Goal: Find specific page/section: Find specific page/section

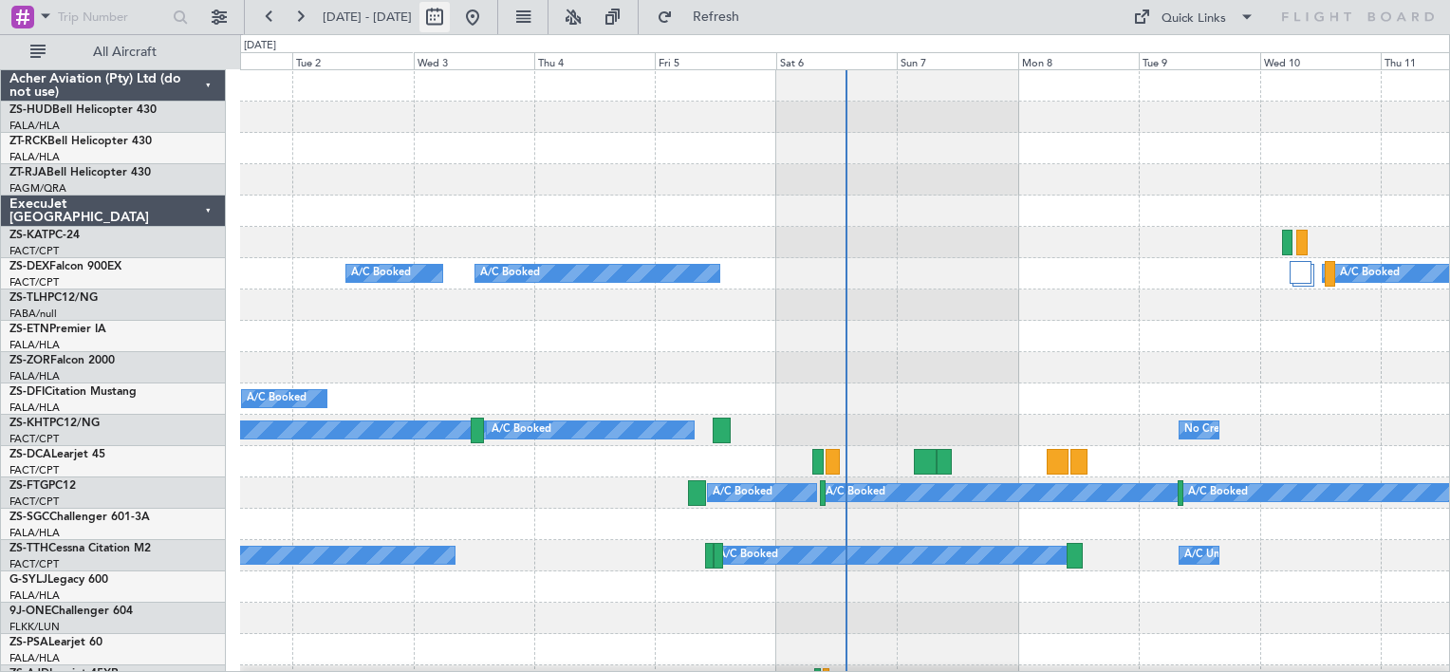
click at [450, 21] on button at bounding box center [434, 17] width 30 height 30
select select "9"
select select "2025"
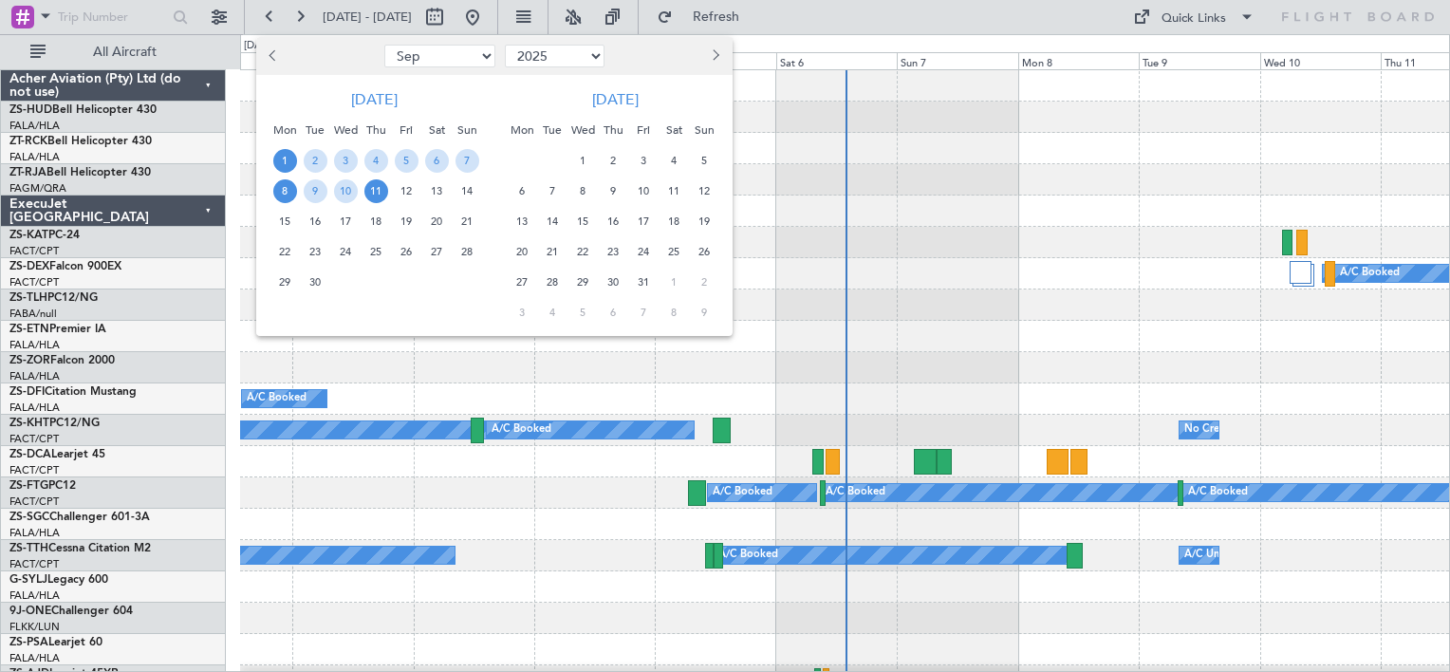
click at [284, 190] on span "8" at bounding box center [285, 191] width 24 height 24
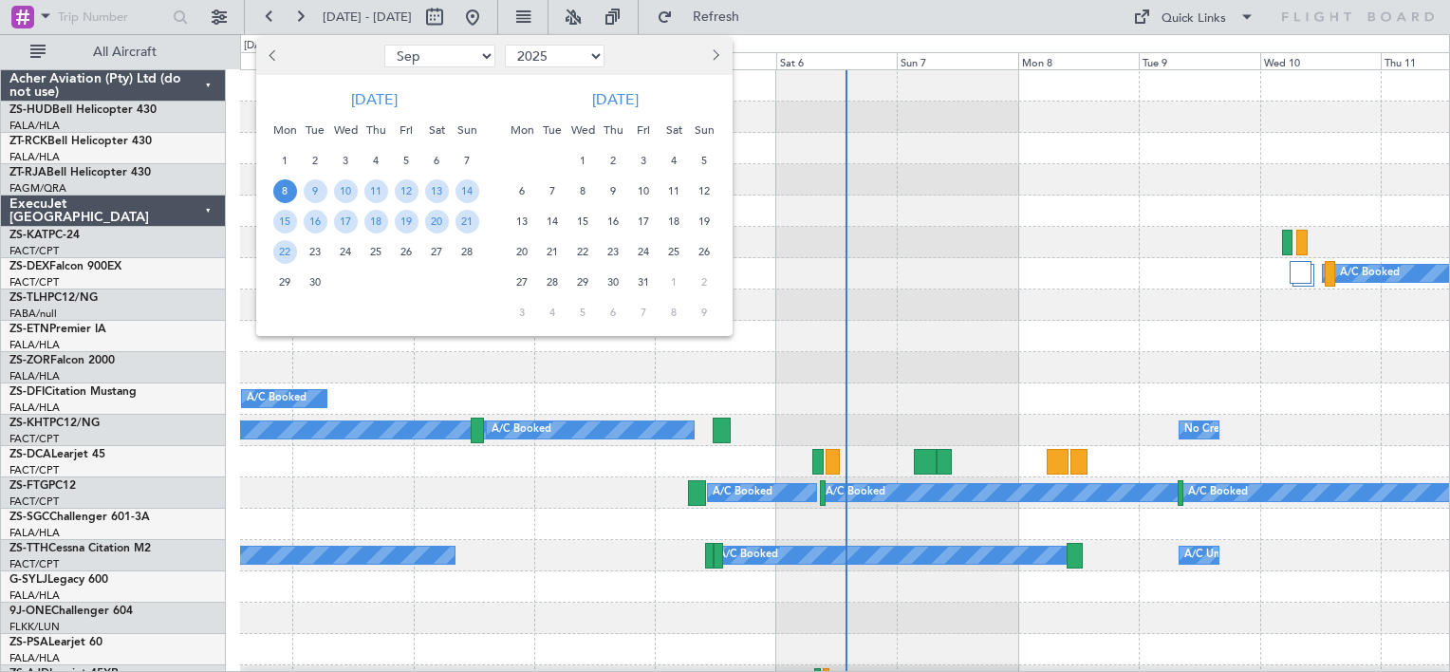
click at [284, 190] on span "8" at bounding box center [285, 191] width 24 height 24
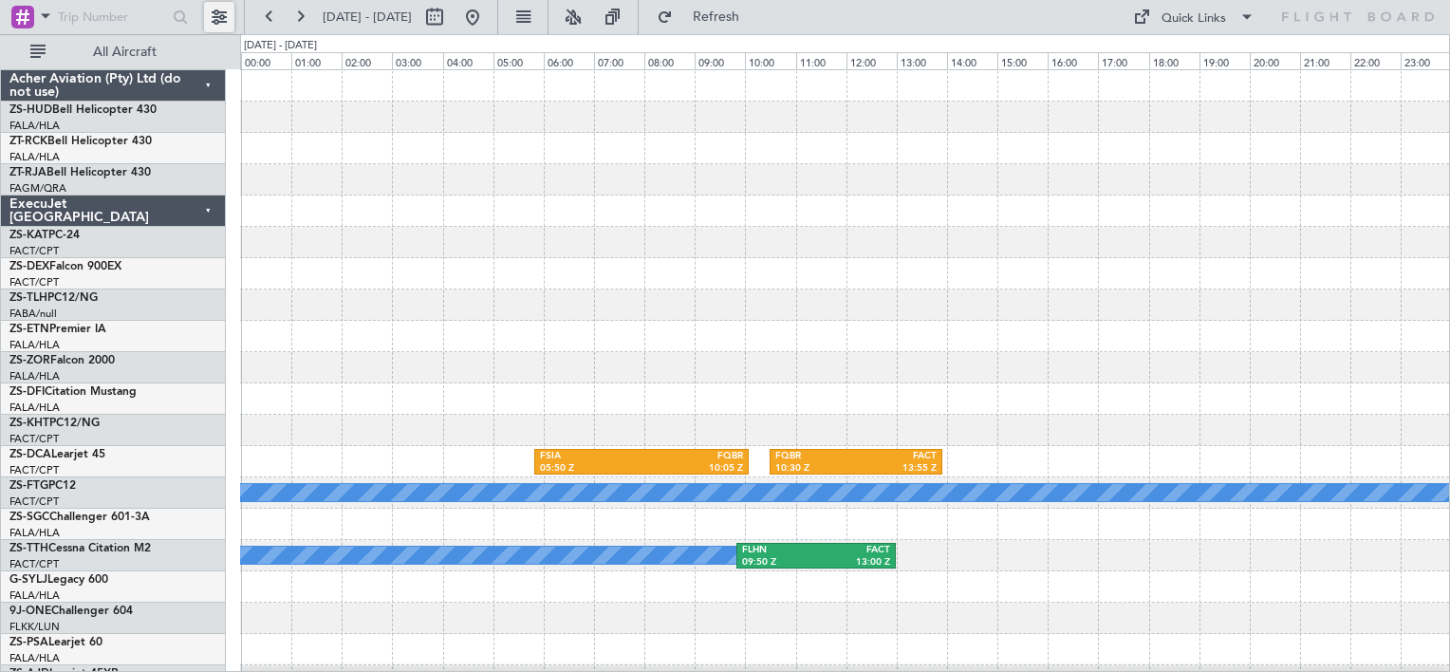
click at [213, 16] on button at bounding box center [219, 17] width 30 height 30
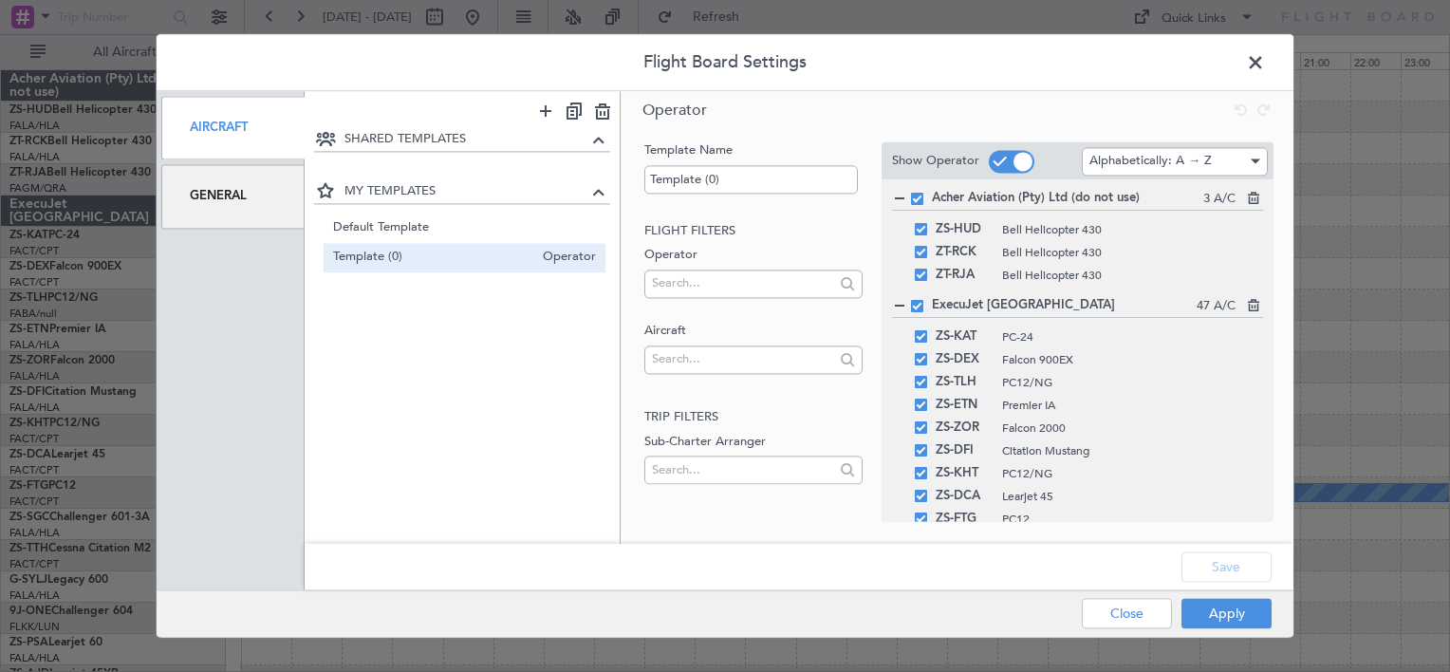
click at [218, 203] on div "General" at bounding box center [232, 197] width 143 height 64
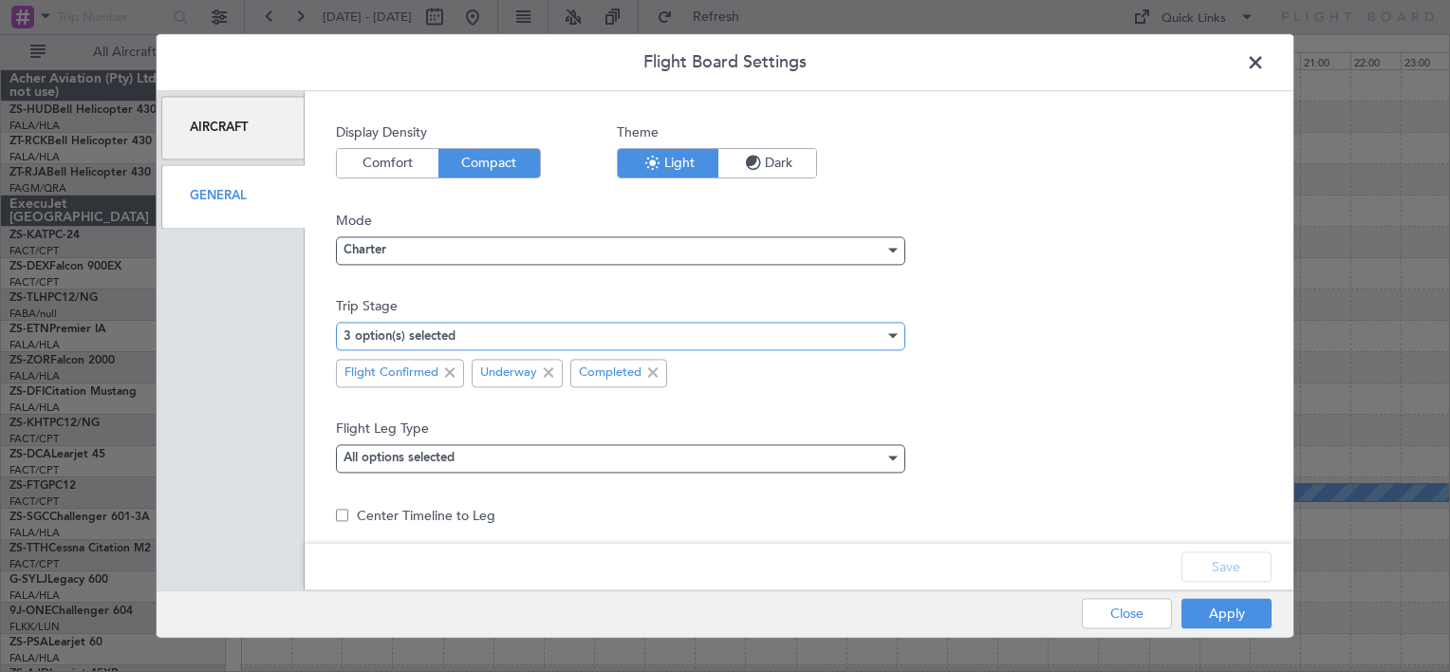
click at [539, 328] on div "3 option(s) selected" at bounding box center [613, 336] width 541 height 28
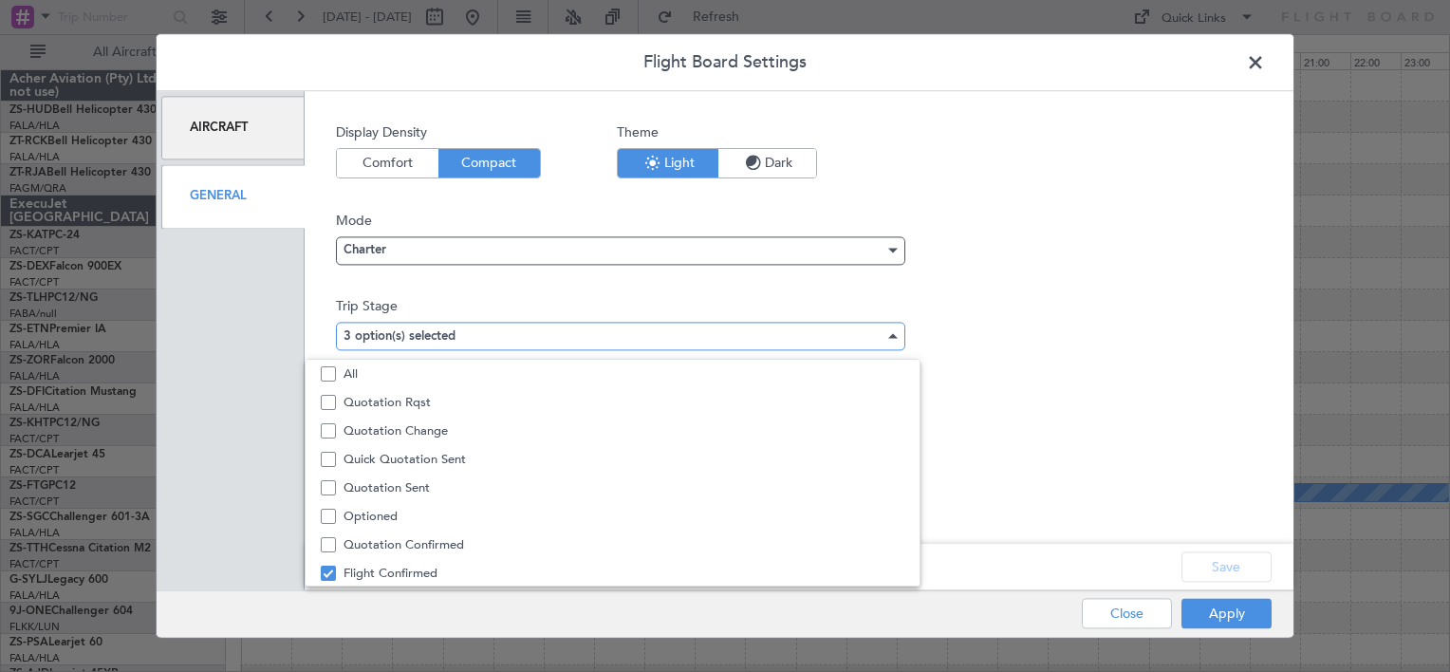
scroll to position [58, 0]
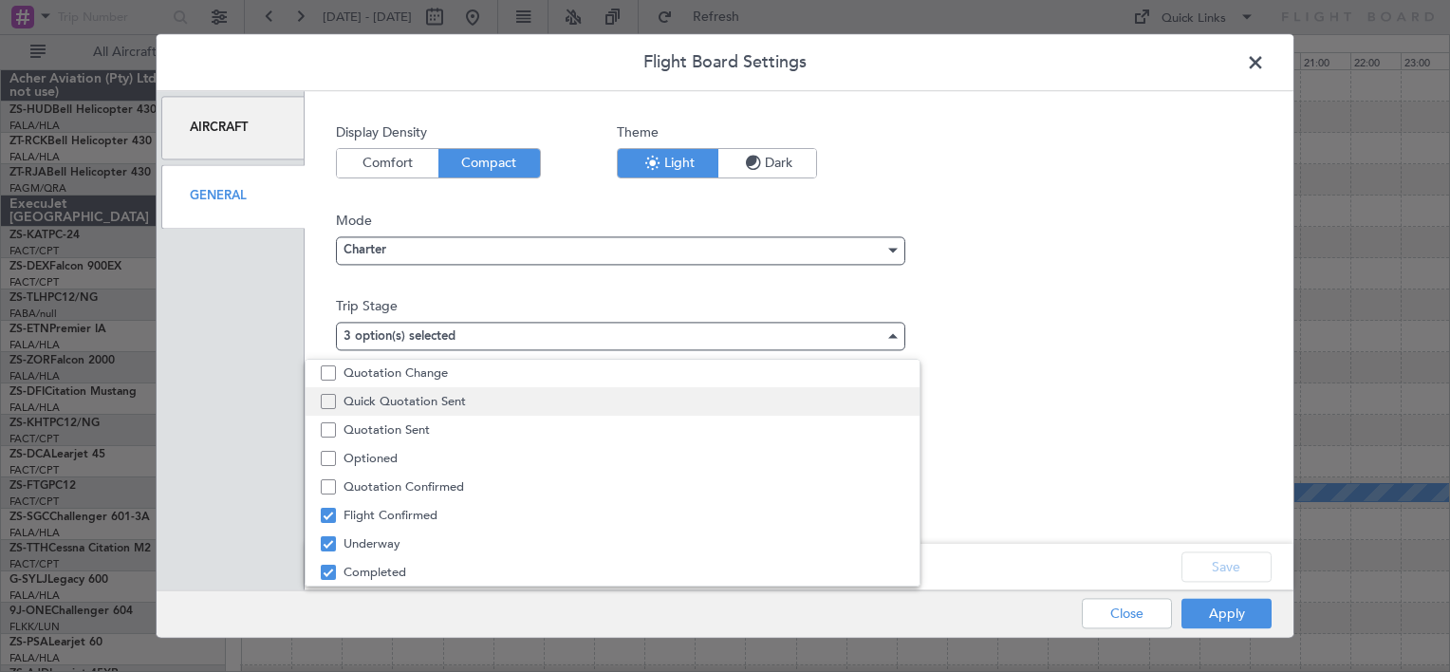
click at [465, 404] on span "Quick Quotation Sent" at bounding box center [623, 401] width 560 height 28
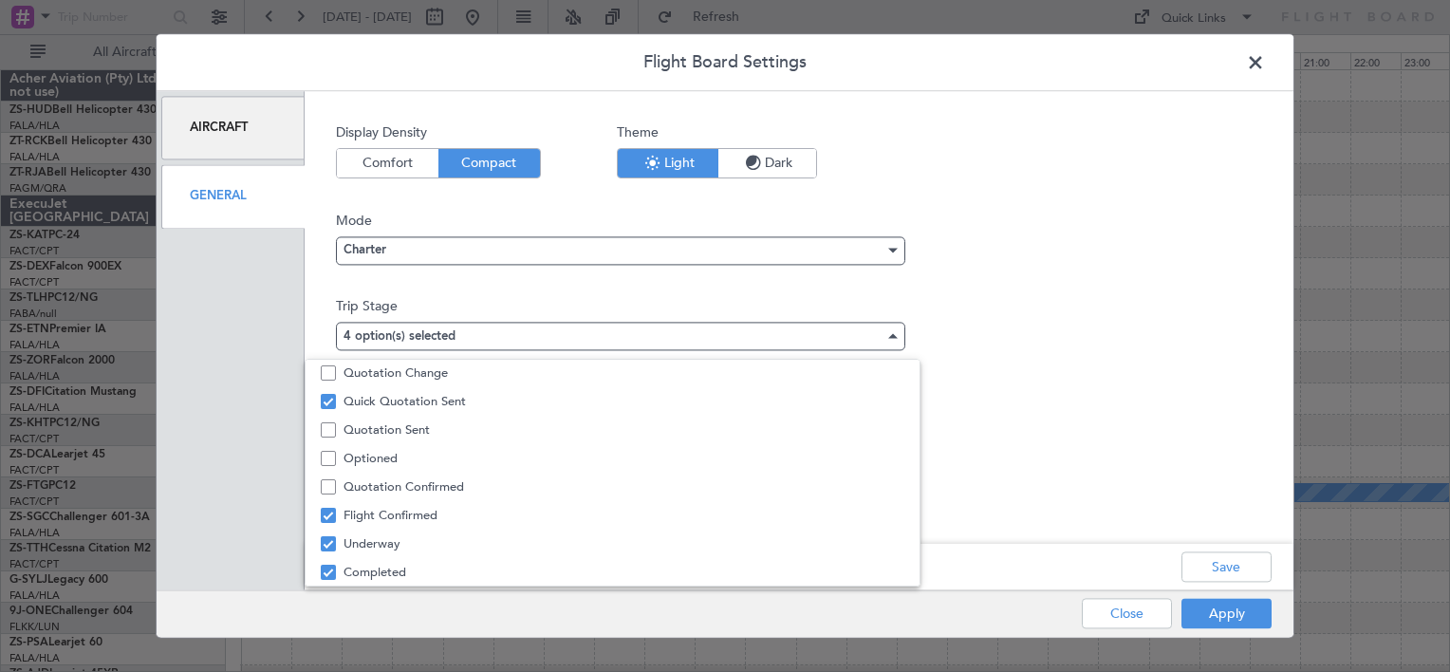
click at [1253, 621] on div at bounding box center [725, 336] width 1450 height 672
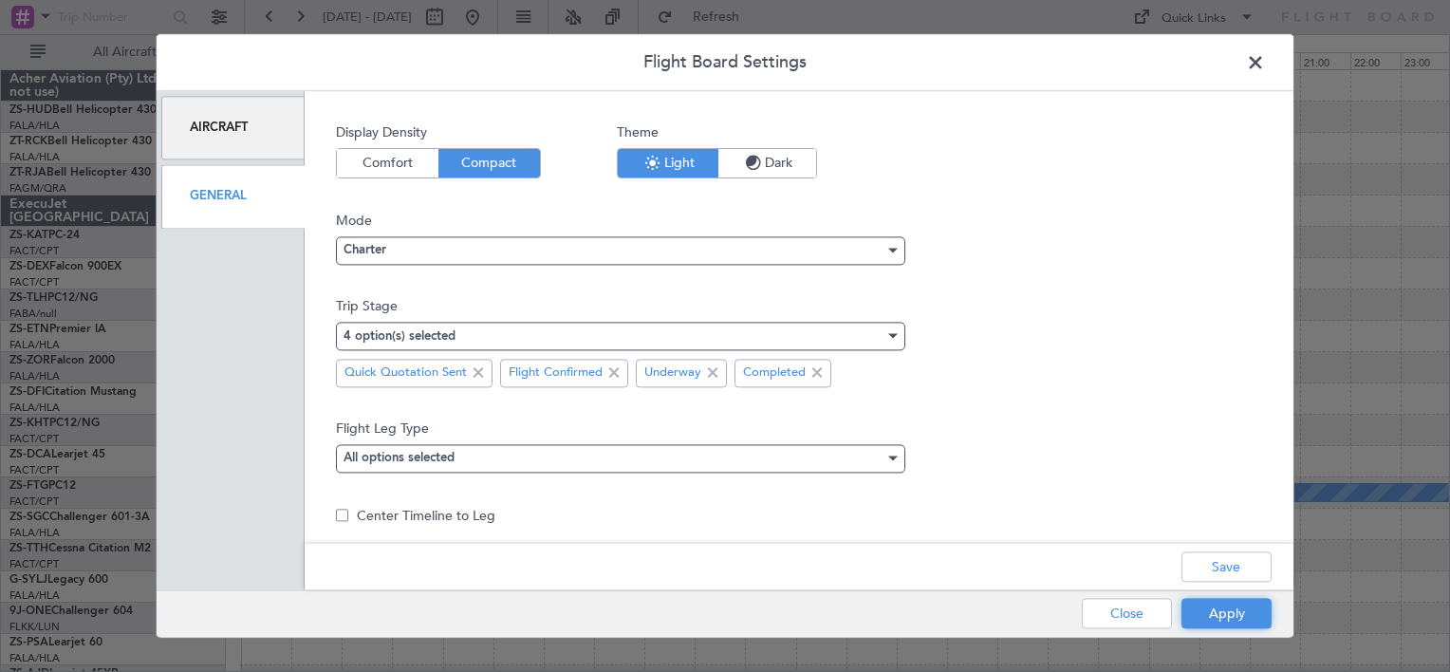
click at [1253, 621] on button "Apply" at bounding box center [1226, 614] width 90 height 30
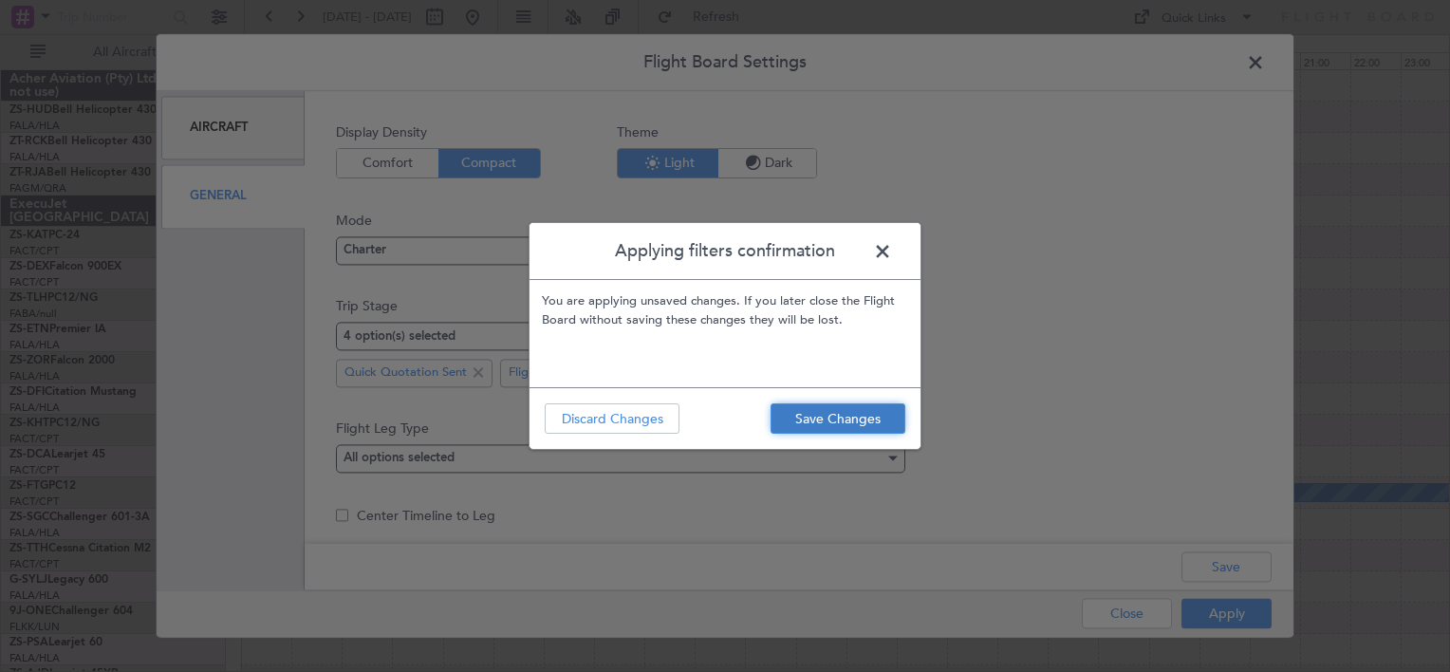
click at [835, 419] on button "Save Changes" at bounding box center [837, 418] width 135 height 30
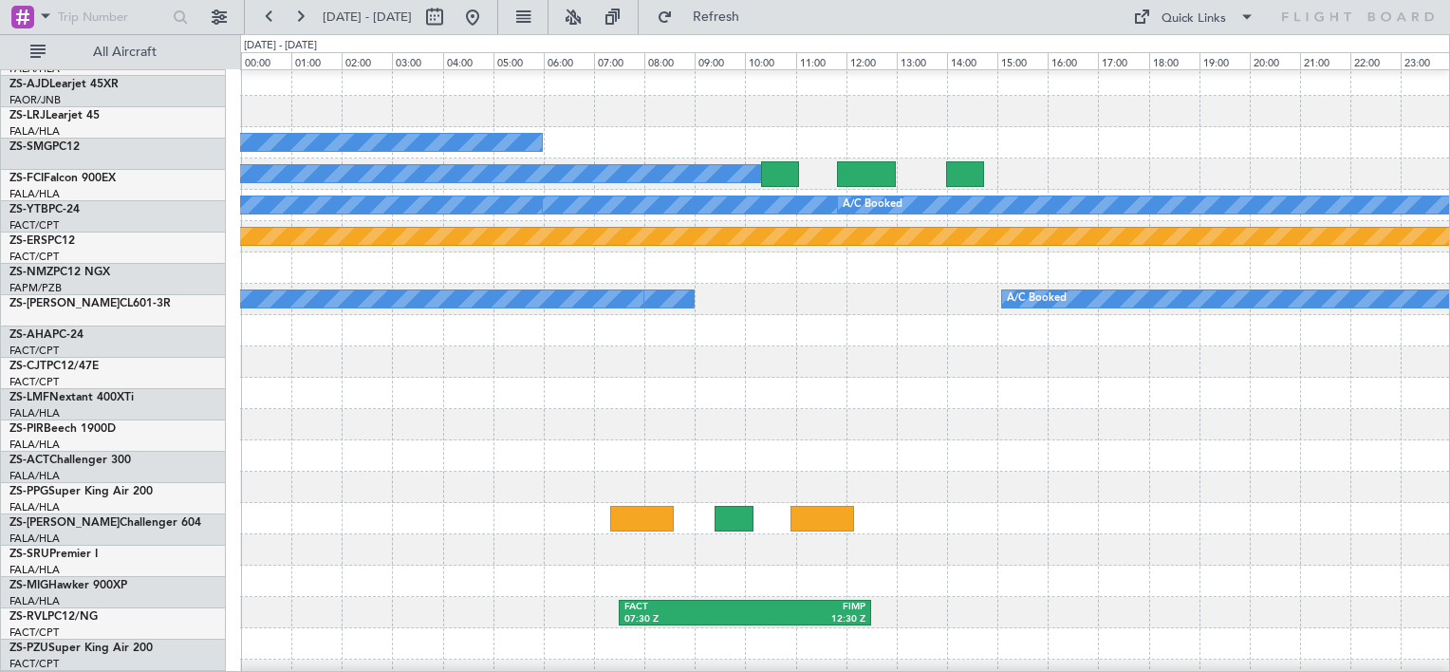
scroll to position [607, 0]
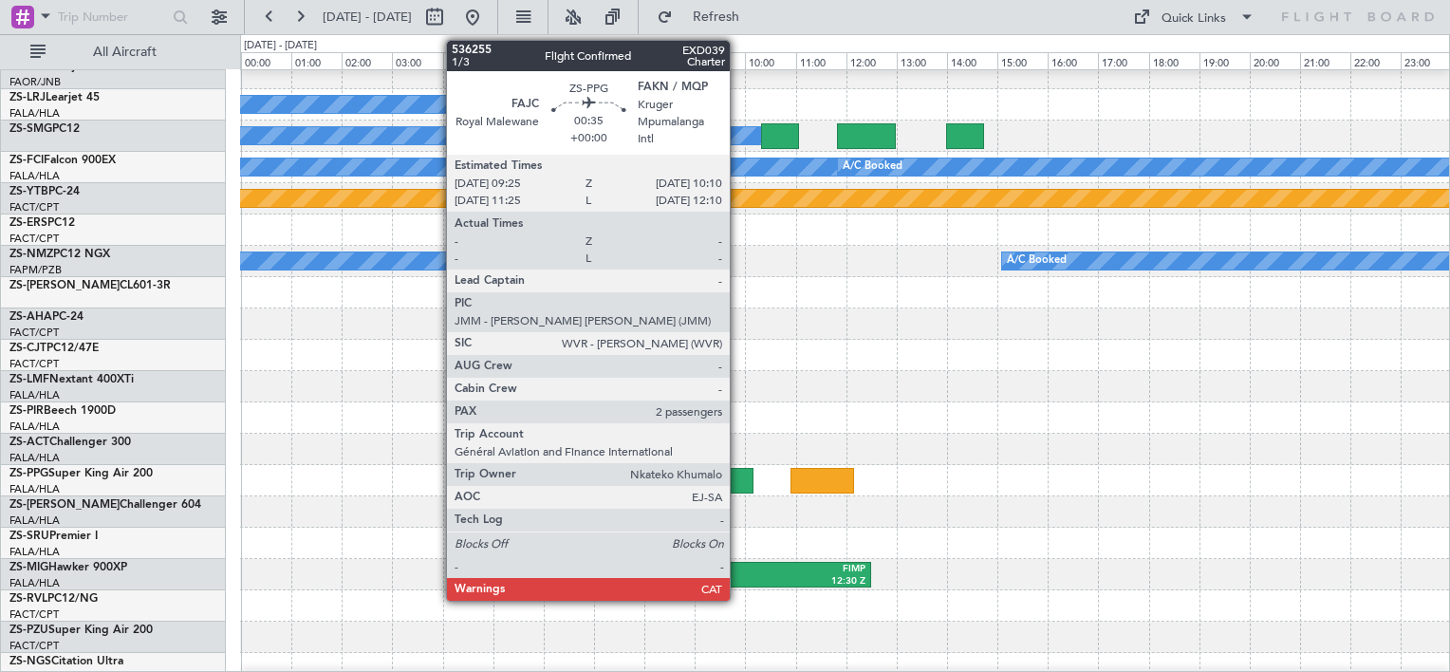
click at [738, 478] on div at bounding box center [733, 481] width 38 height 26
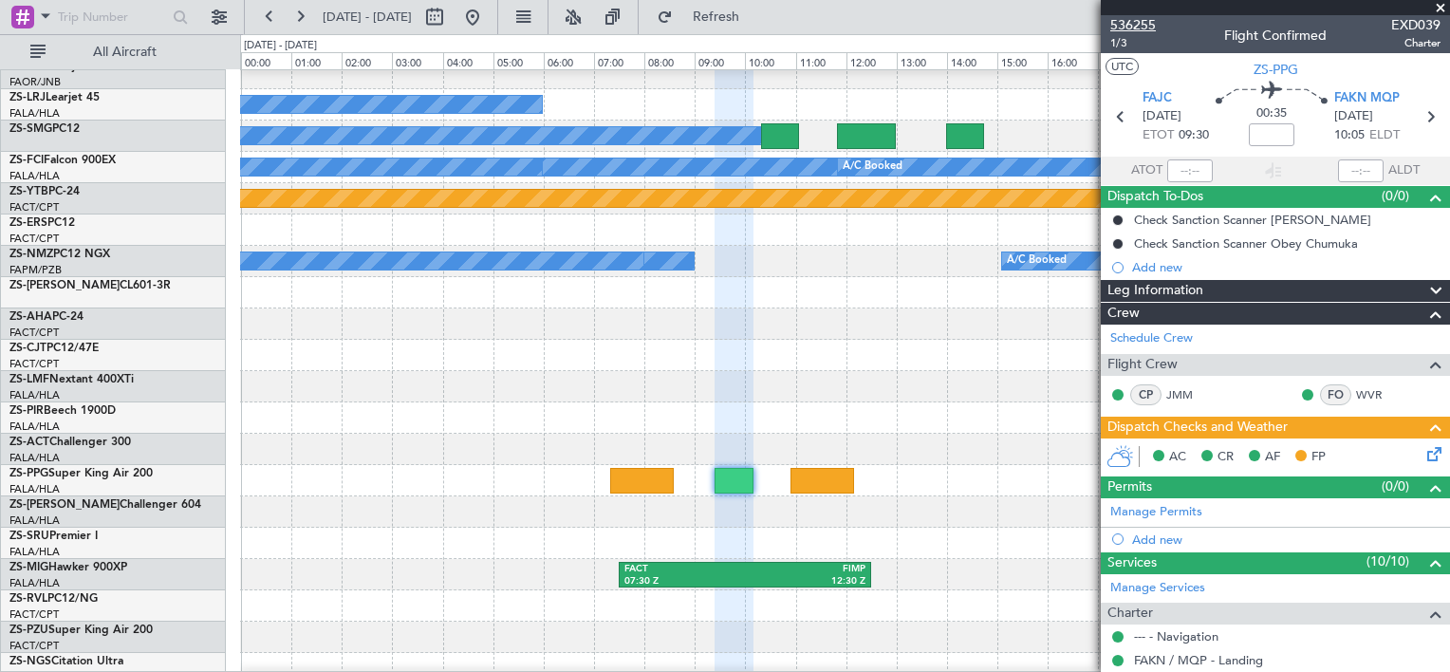
click at [1142, 20] on span "536255" at bounding box center [1133, 25] width 46 height 20
click at [220, 9] on button at bounding box center [219, 17] width 30 height 30
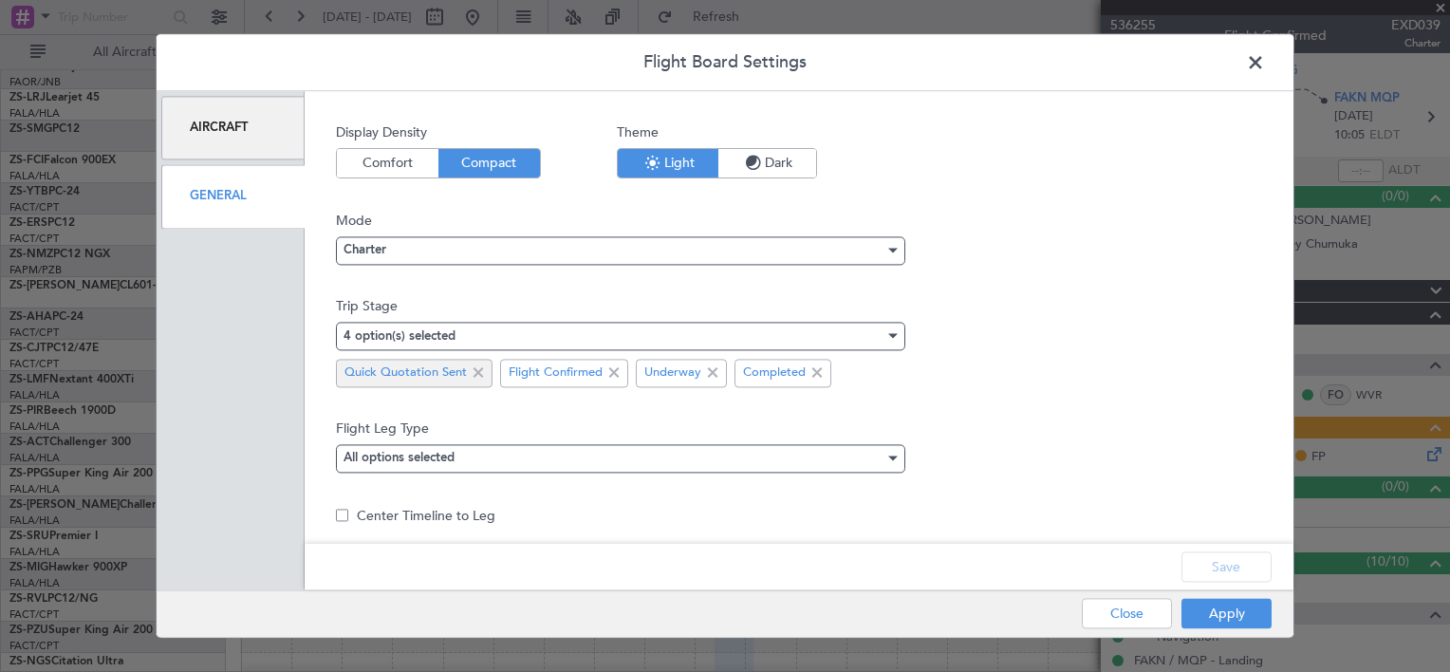
click at [472, 367] on span at bounding box center [478, 372] width 23 height 23
click at [1213, 607] on button "Apply" at bounding box center [1226, 614] width 90 height 30
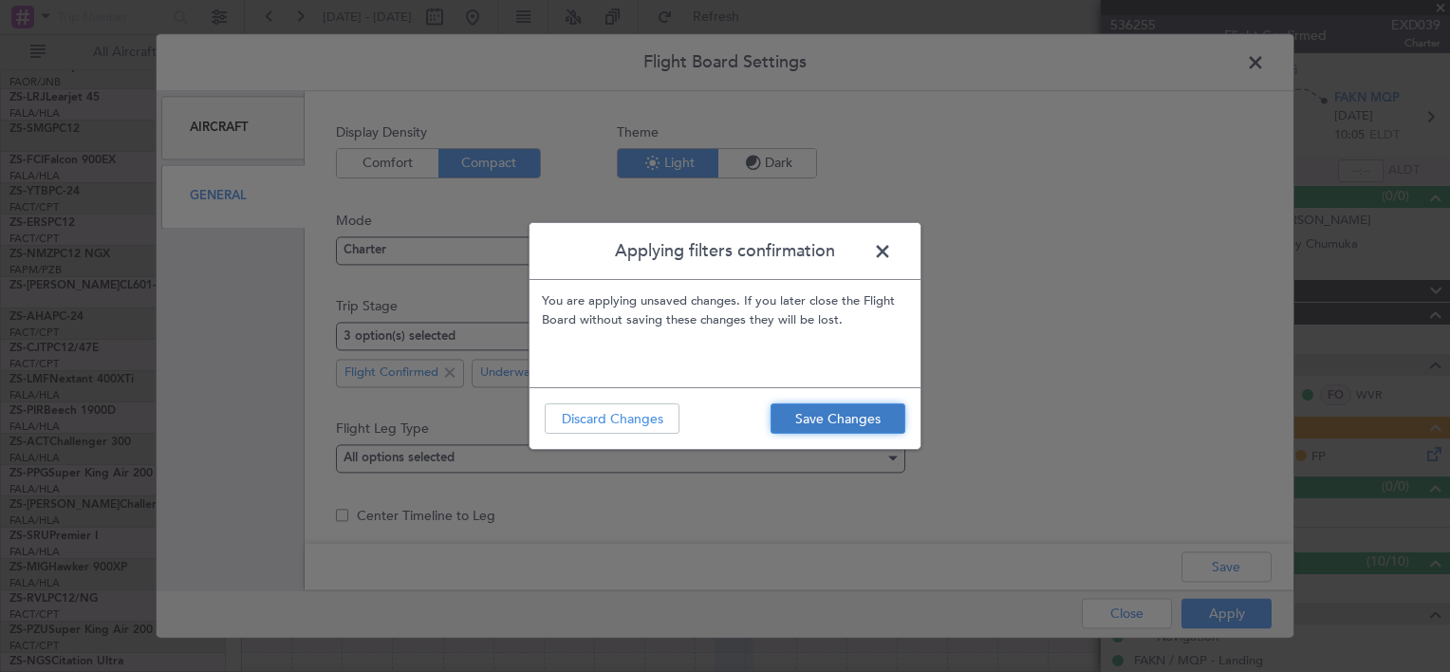
click at [865, 421] on button "Save Changes" at bounding box center [837, 418] width 135 height 30
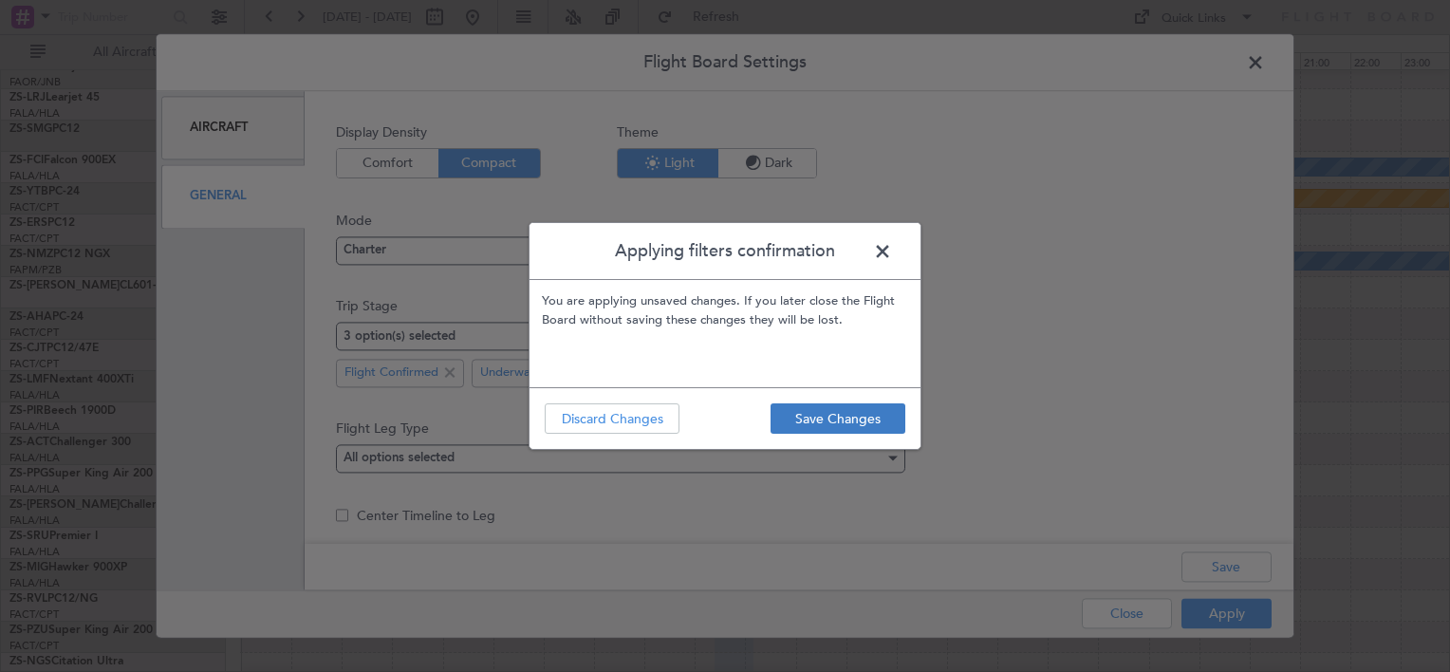
type input "0"
